Goal: Task Accomplishment & Management: Complete application form

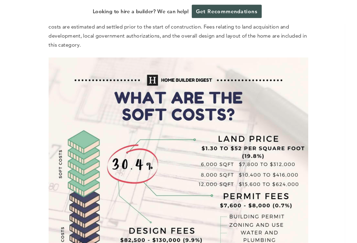
scroll to position [1713, 0]
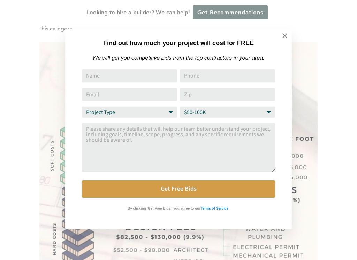
click at [151, 80] on input "Name" at bounding box center [129, 75] width 95 height 13
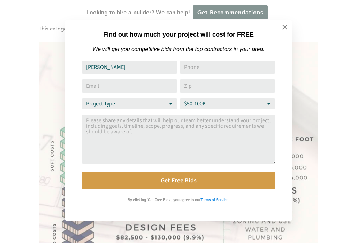
type input "[PERSON_NAME]"
click at [244, 65] on input "Phone" at bounding box center [227, 67] width 95 height 13
type input "[PERSON_NAME]"
click at [155, 81] on input "Email Address" at bounding box center [129, 85] width 95 height 13
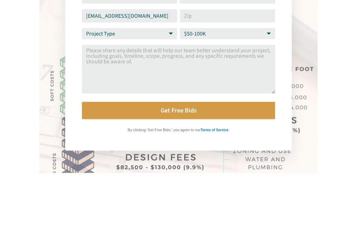
type input "[EMAIL_ADDRESS][DOMAIN_NAME]"
click at [167, 98] on select "Project Type Home Remodel Home Build Commercial Improvement Home Addition Other" at bounding box center [129, 103] width 95 height 11
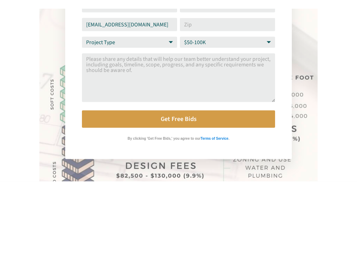
scroll to position [1783, 0]
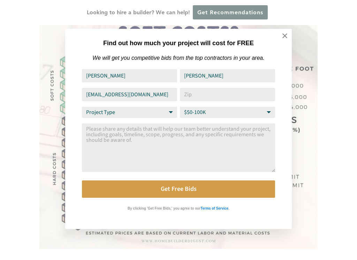
select select "Home Build"
click at [272, 112] on select "Budget Range $50-100K $100-250K $250-500K More than $500K" at bounding box center [227, 112] width 95 height 11
select select "$250-500K"
click at [241, 142] on textarea "Comment or Message" at bounding box center [178, 148] width 193 height 49
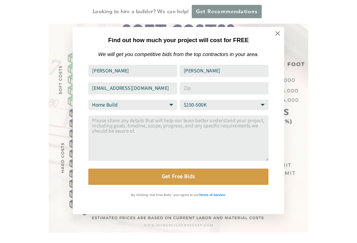
scroll to position [1783, 0]
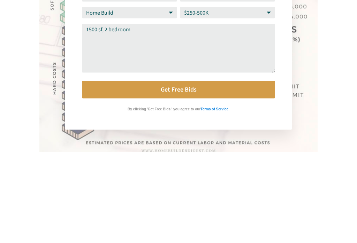
type textarea "1500 sf, 2 bedroom"
click at [189, 172] on button "Get Free Bids" at bounding box center [178, 180] width 193 height 17
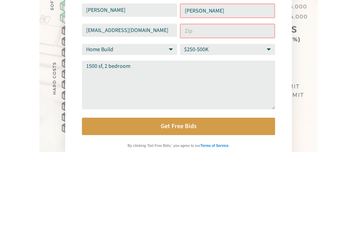
scroll to position [1874, 0]
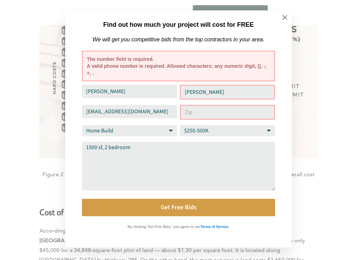
click at [149, 89] on input "[PERSON_NAME]" at bounding box center [129, 91] width 95 height 13
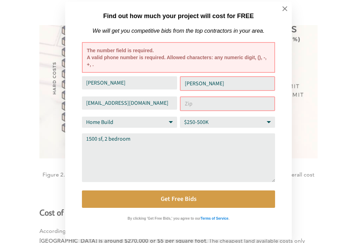
type input "[PERSON_NAME]"
click at [242, 84] on input "[PERSON_NAME]" at bounding box center [227, 83] width 95 height 15
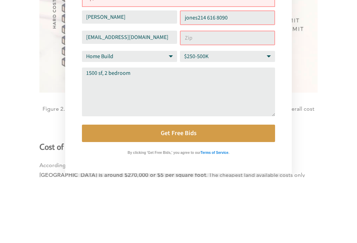
type input "jones214 616 8090"
click at [305, 7] on div "Find out how much your project will cost for FREE We will get you competitive b…" at bounding box center [178, 121] width 357 height 243
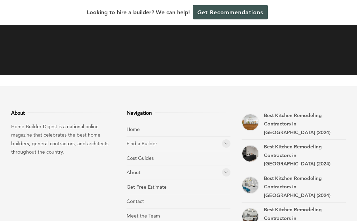
scroll to position [4470, 0]
